Goal: Find contact information: Obtain details needed to contact an individual or organization

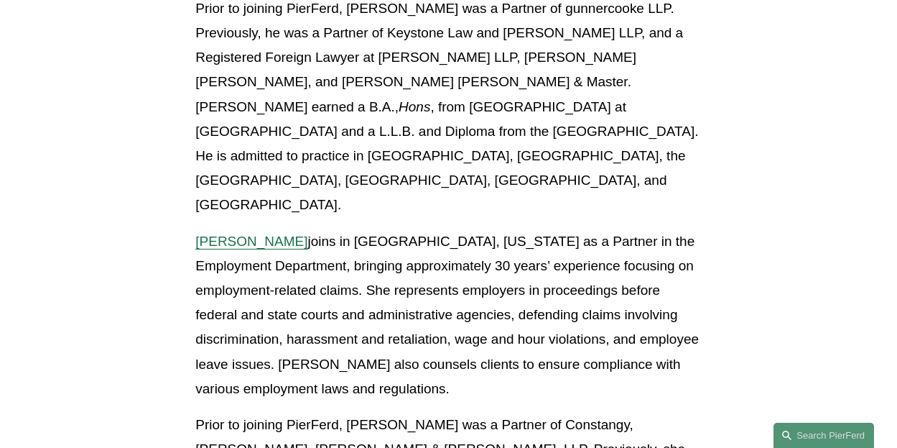
scroll to position [2514, 0]
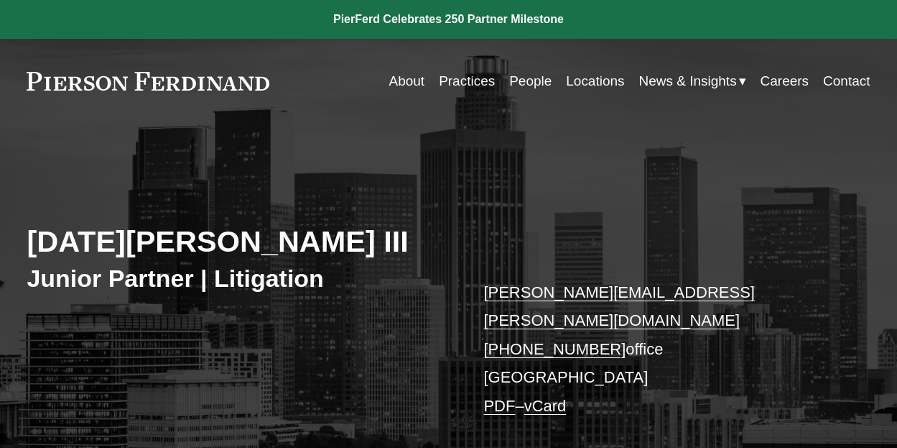
scroll to position [216, 0]
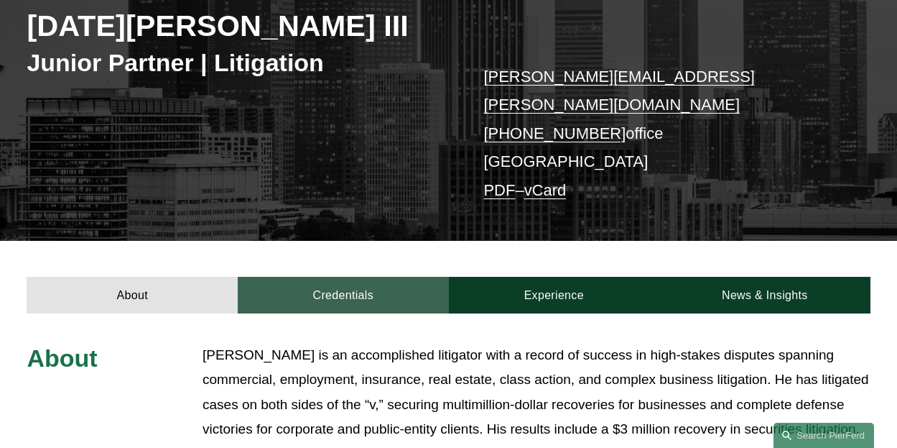
click at [361, 277] on link "Credentials" at bounding box center [343, 295] width 211 height 36
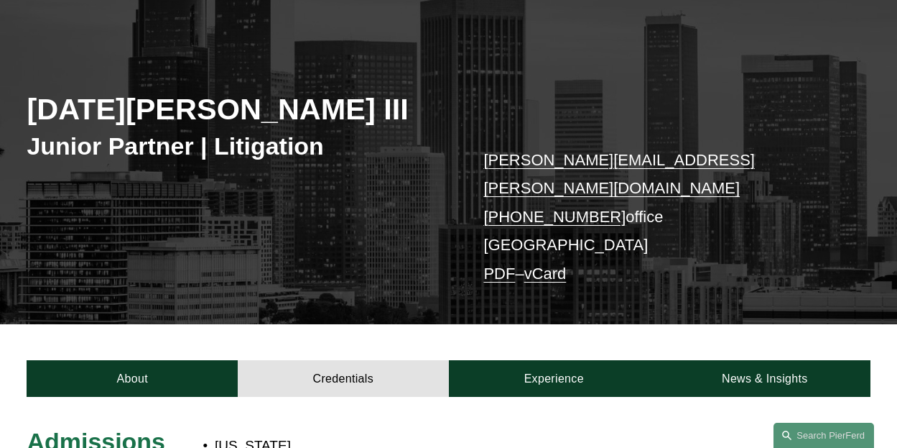
scroll to position [0, 0]
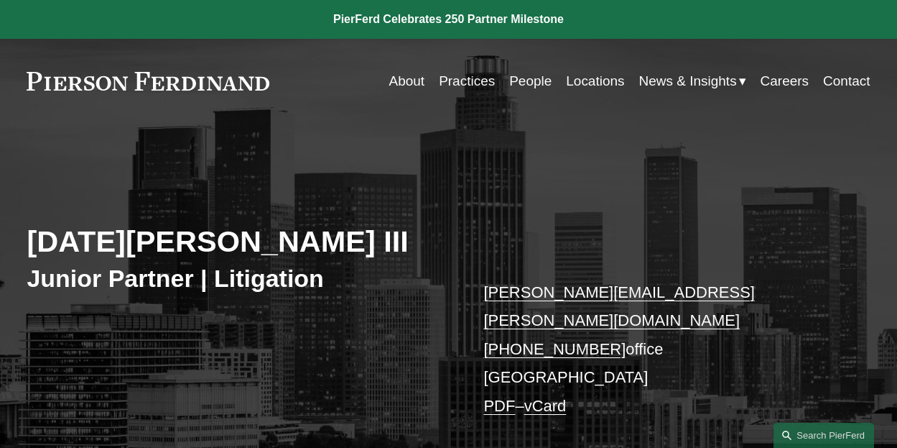
click at [582, 78] on link "Locations" at bounding box center [595, 81] width 58 height 27
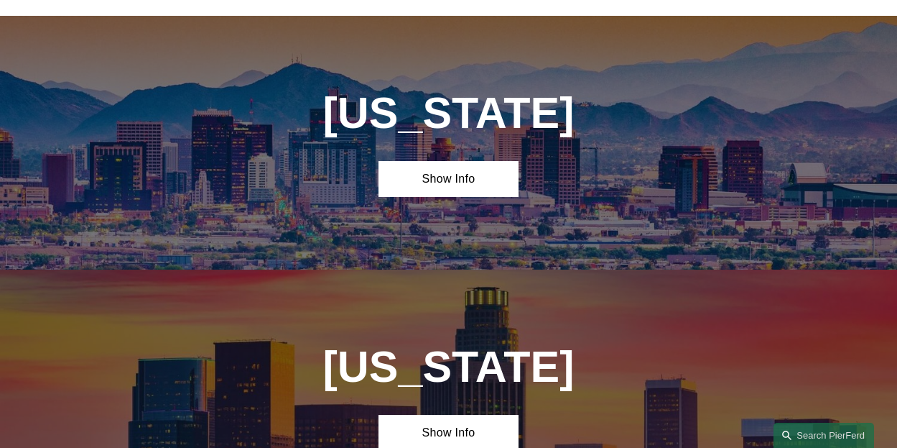
scroll to position [575, 0]
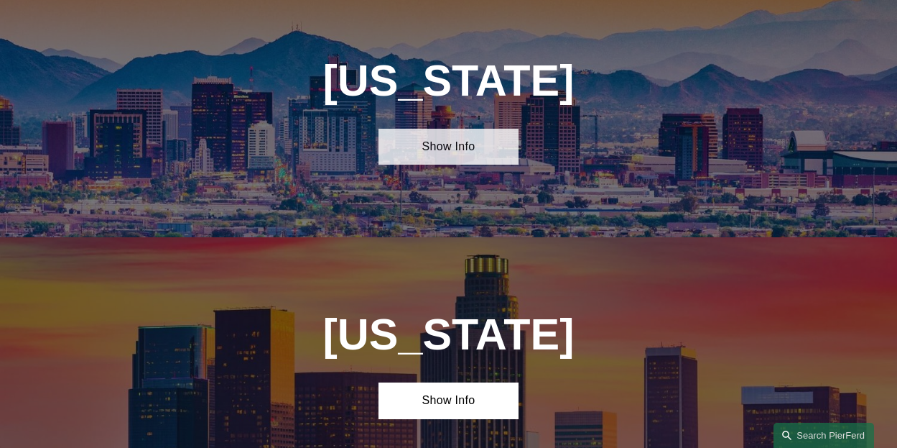
click at [452, 162] on link "Show Info" at bounding box center [449, 147] width 141 height 36
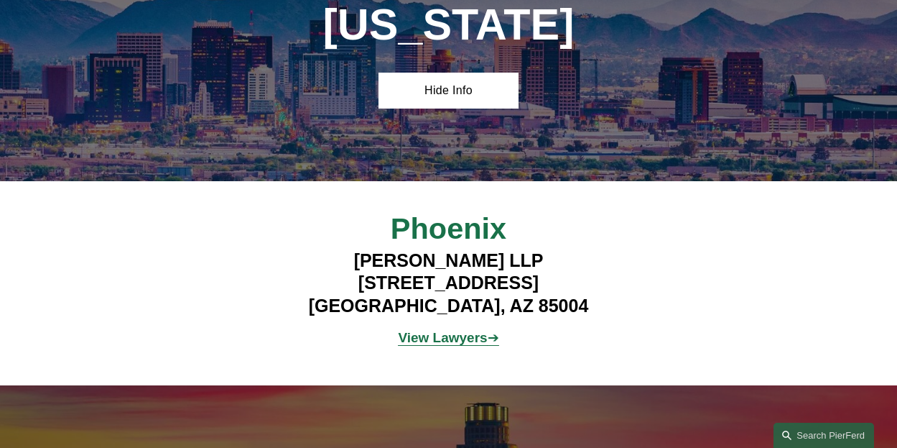
scroll to position [647, 0]
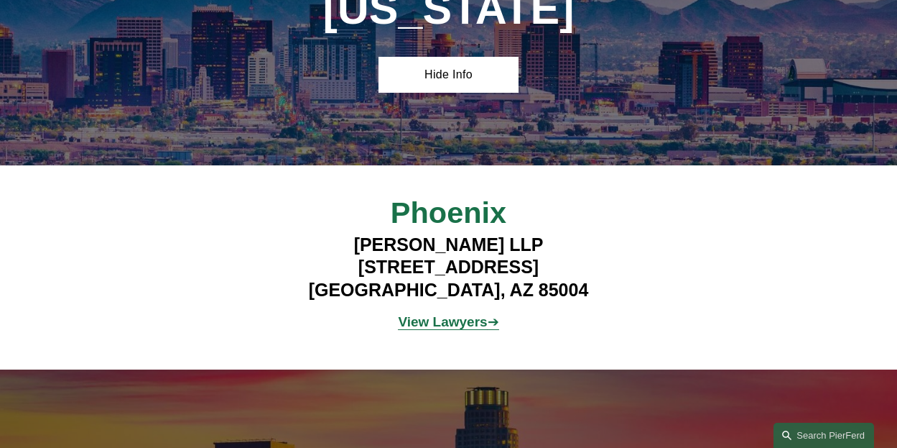
click at [439, 329] on strong "View Lawyers" at bounding box center [442, 321] width 89 height 15
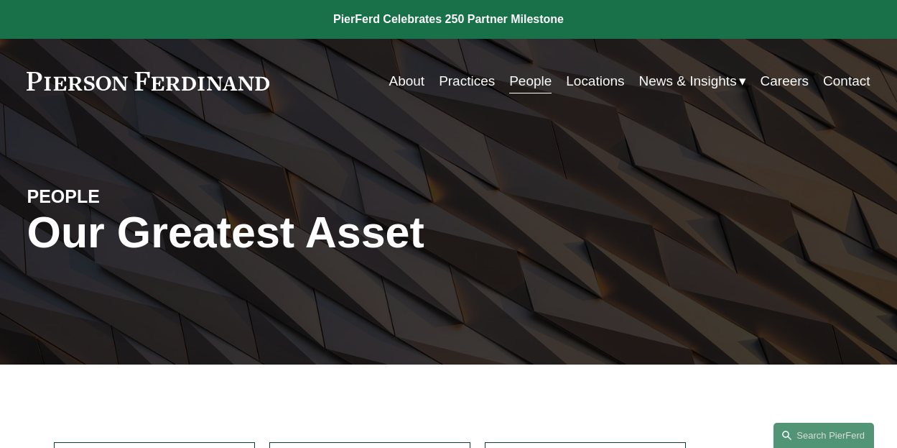
click at [603, 78] on link "Locations" at bounding box center [595, 81] width 58 height 27
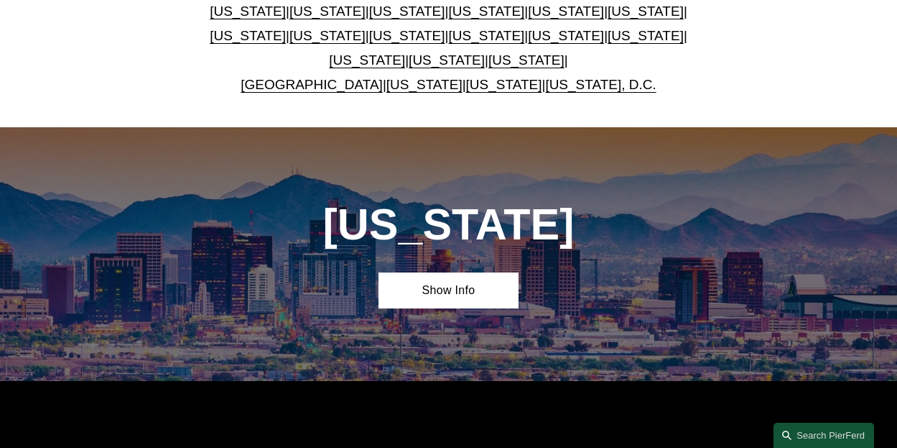
scroll to position [575, 0]
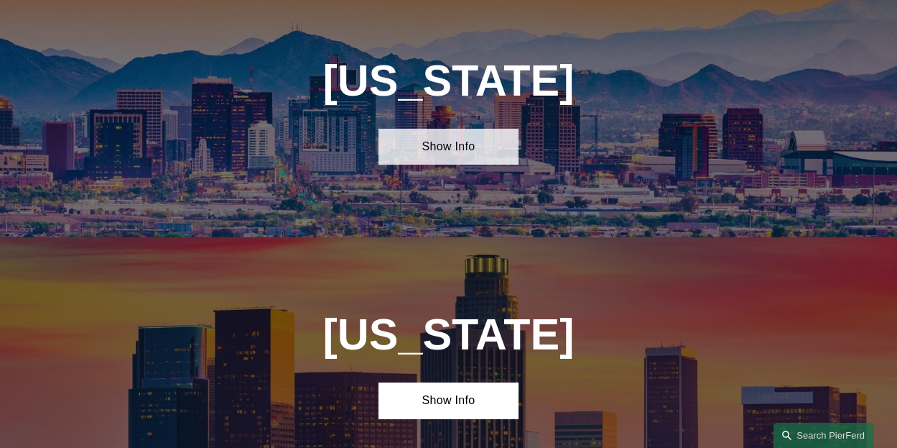
click at [433, 163] on link "Show Info" at bounding box center [449, 147] width 141 height 36
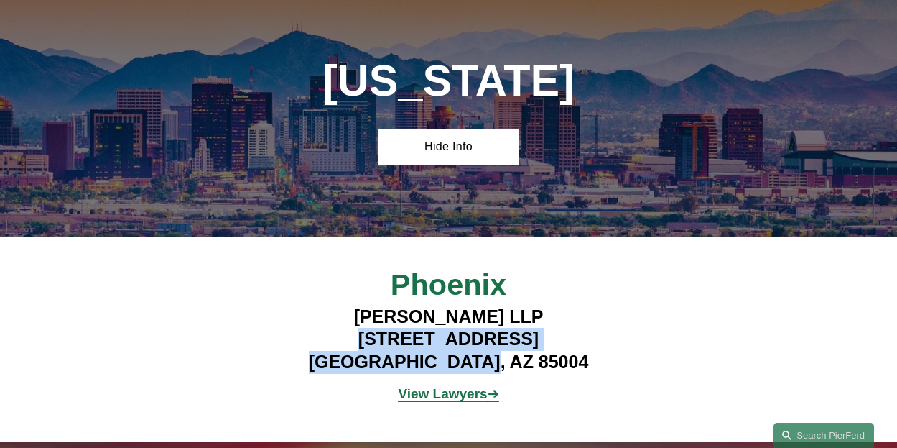
drag, startPoint x: 529, startPoint y: 374, endPoint x: 313, endPoint y: 344, distance: 217.6
click at [313, 344] on h4 "Pierson Ferdinand LLP 2 North Central Ave, Suite 1800 Phoenix, AZ 85004" at bounding box center [448, 339] width 351 height 68
copy h4 "2 North Central Ave, Suite 1800 Phoenix, AZ 85004"
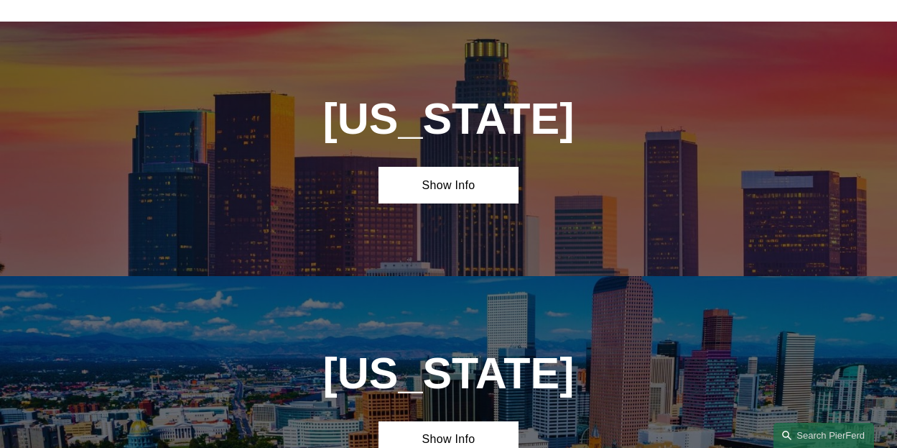
scroll to position [1006, 0]
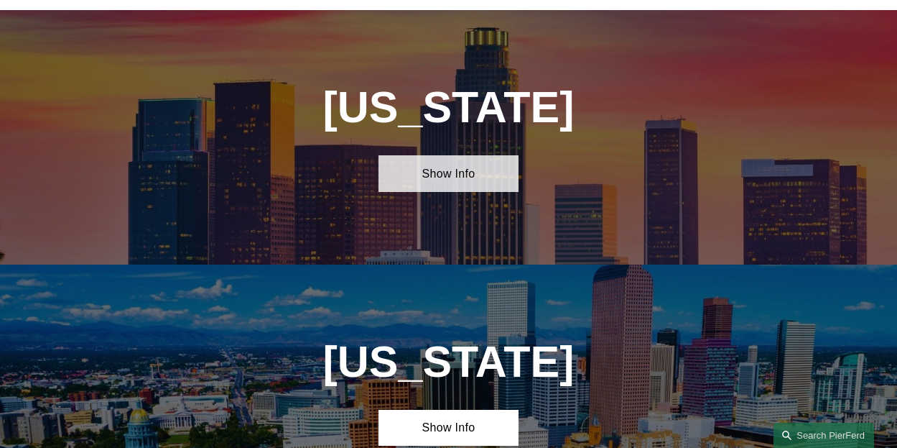
click at [444, 190] on link "Show Info" at bounding box center [449, 173] width 141 height 36
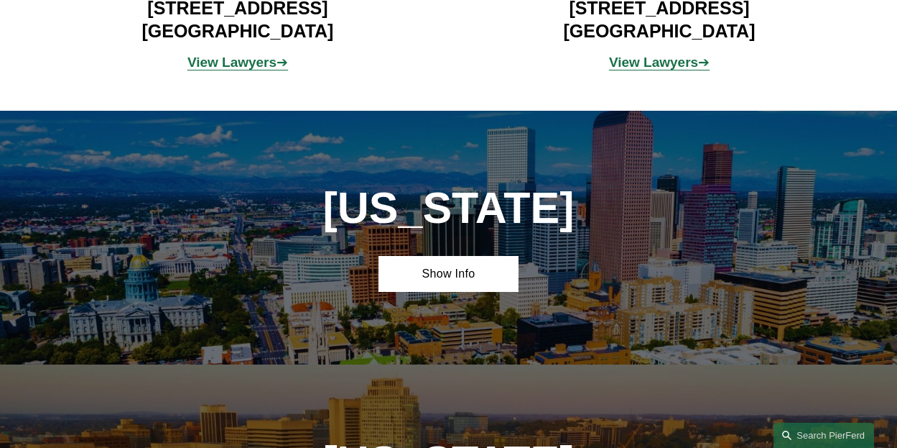
scroll to position [1437, 0]
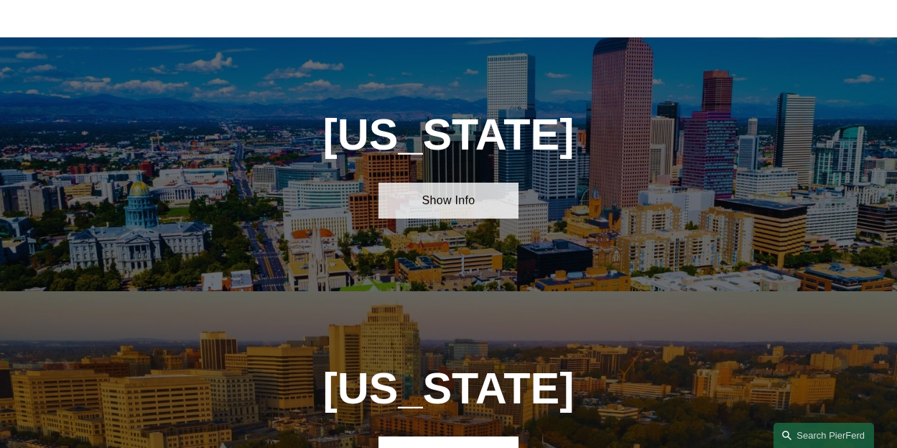
click at [438, 218] on link "Show Info" at bounding box center [449, 200] width 141 height 36
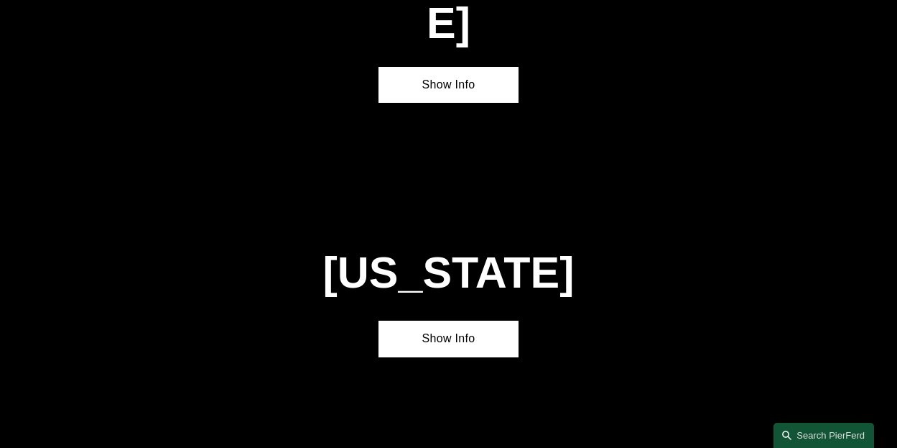
scroll to position [2945, 0]
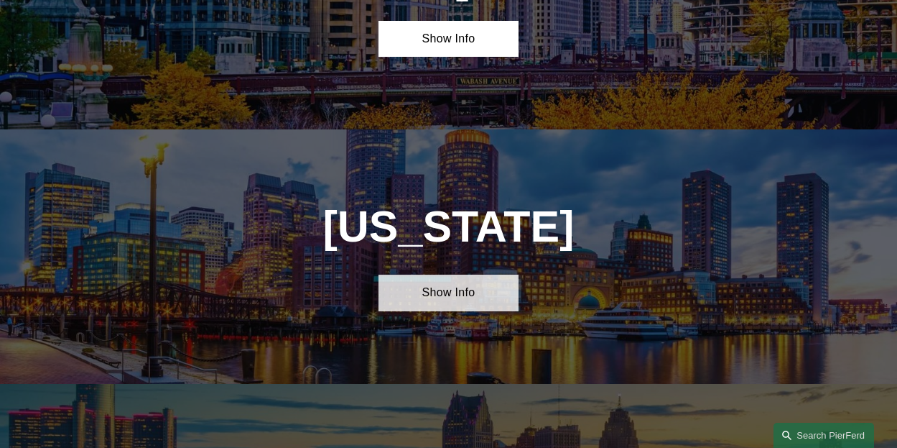
click at [413, 274] on link "Show Info" at bounding box center [449, 292] width 141 height 36
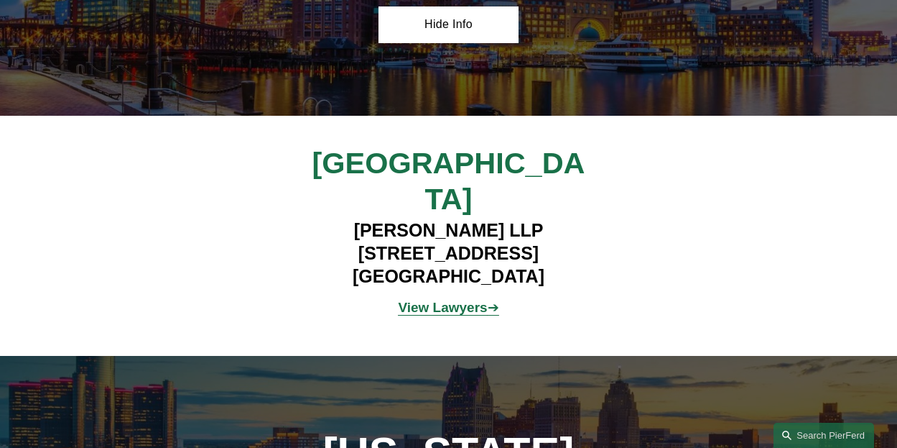
scroll to position [3305, 0]
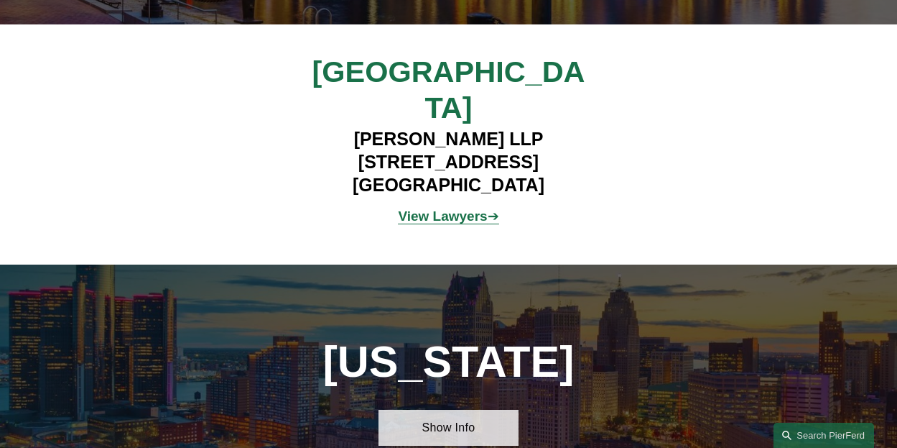
click at [415, 409] on link "Show Info" at bounding box center [449, 427] width 141 height 36
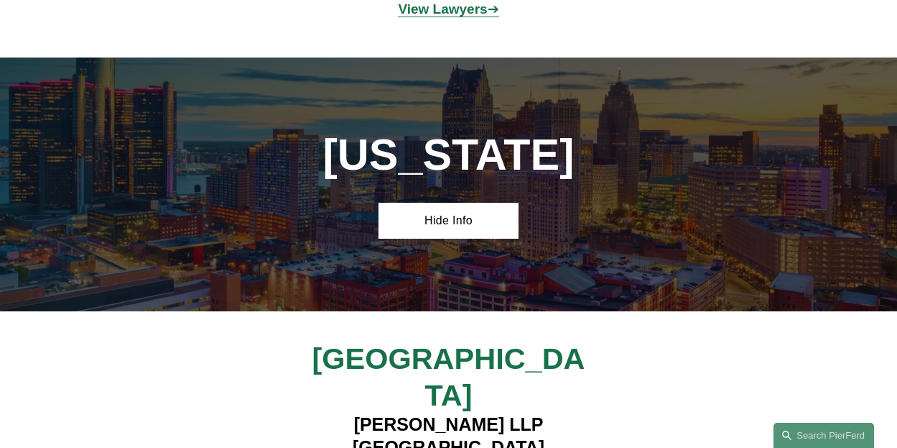
scroll to position [3520, 0]
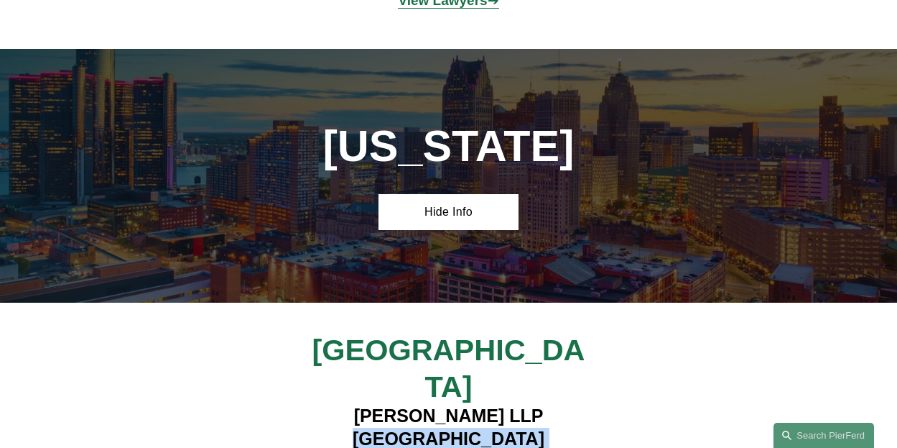
drag, startPoint x: 519, startPoint y: 333, endPoint x: 345, endPoint y: 282, distance: 181.9
click at [345, 404] on h4 "Pierson Ferdinand LLP 400 Renaissance Center Suite 2600 Detroit, MI 48243" at bounding box center [448, 449] width 351 height 91
copy h4 "400 Renaissance Center Suite 2600 Detroit, MI 48243"
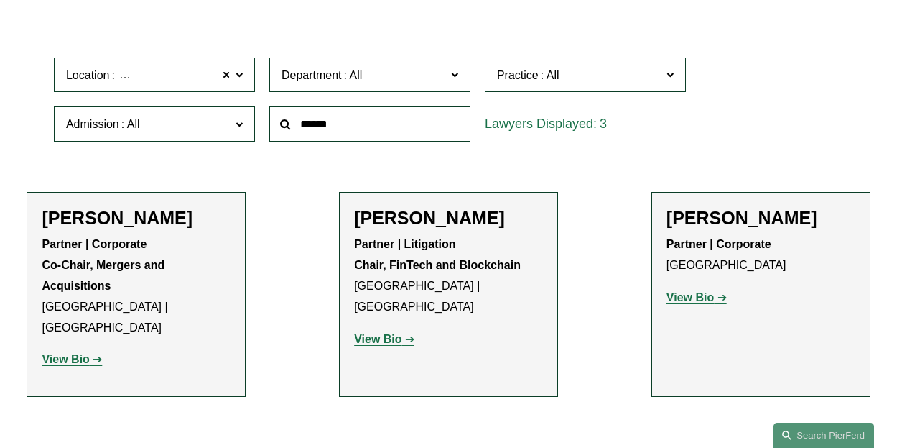
scroll to position [359, 0]
